Goal: Transaction & Acquisition: Subscribe to service/newsletter

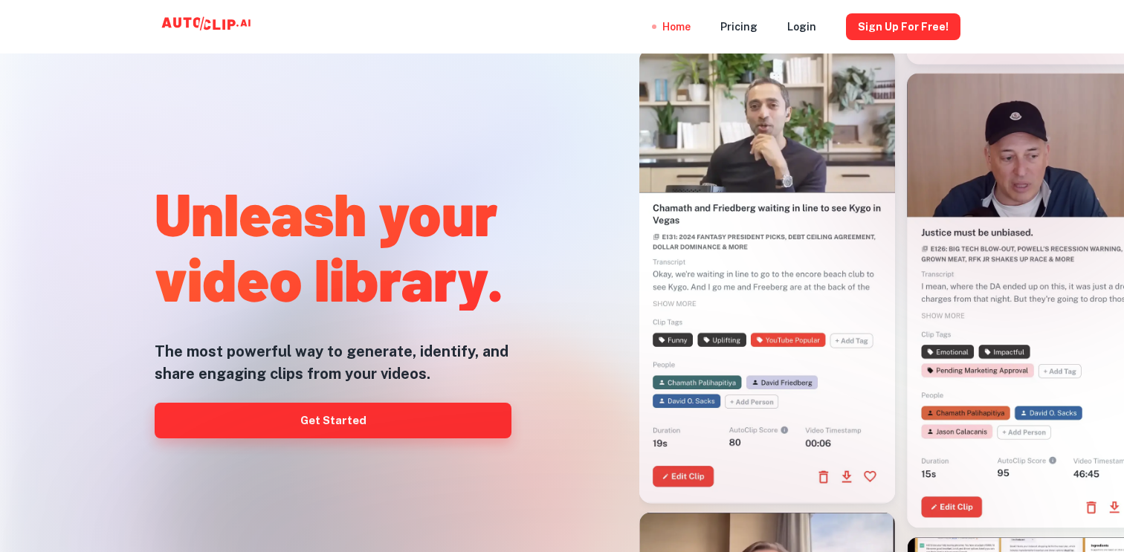
click at [416, 409] on link "Get Started" at bounding box center [333, 421] width 357 height 36
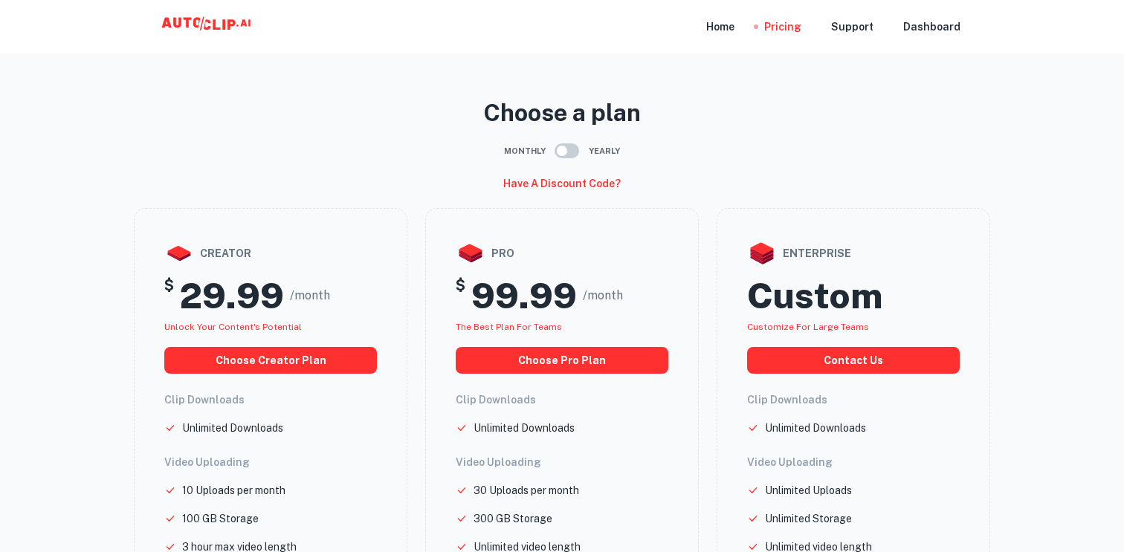
click at [190, 22] on icon at bounding box center [208, 27] width 149 height 30
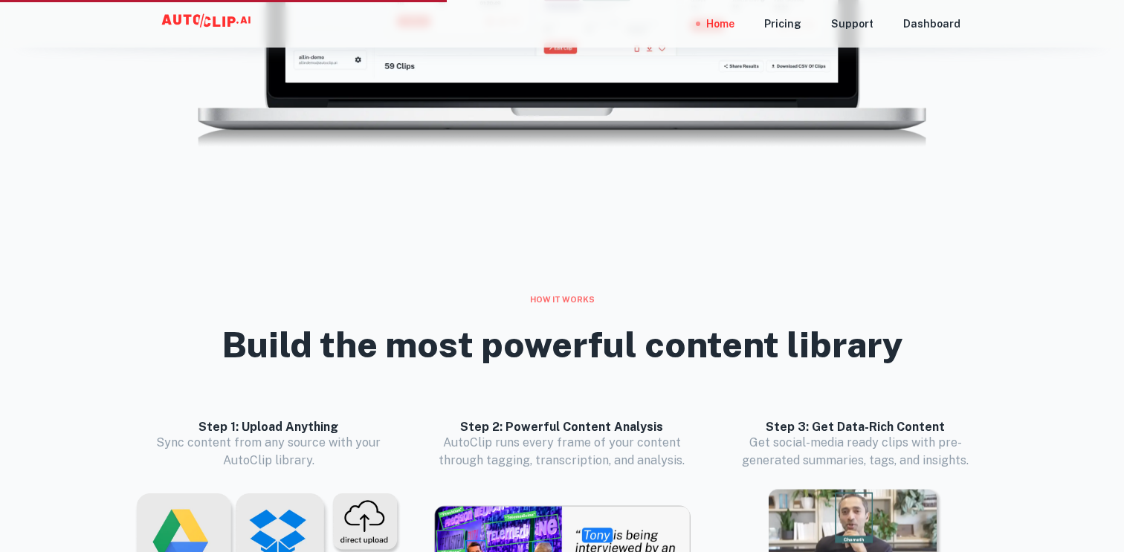
scroll to position [1137, 0]
